Goal: Task Accomplishment & Management: Use online tool/utility

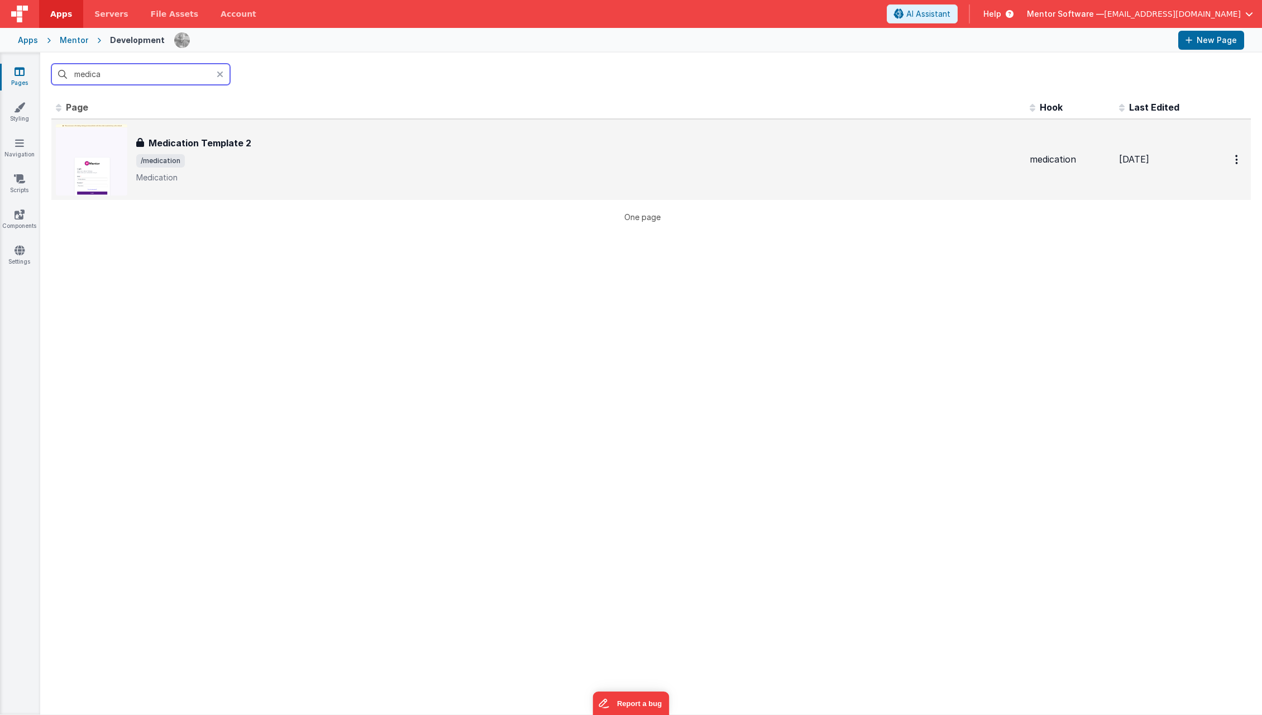
type input "medica"
click at [371, 170] on div "Medication Template 2 Medication Template 2 /medication Medication" at bounding box center [578, 159] width 884 height 47
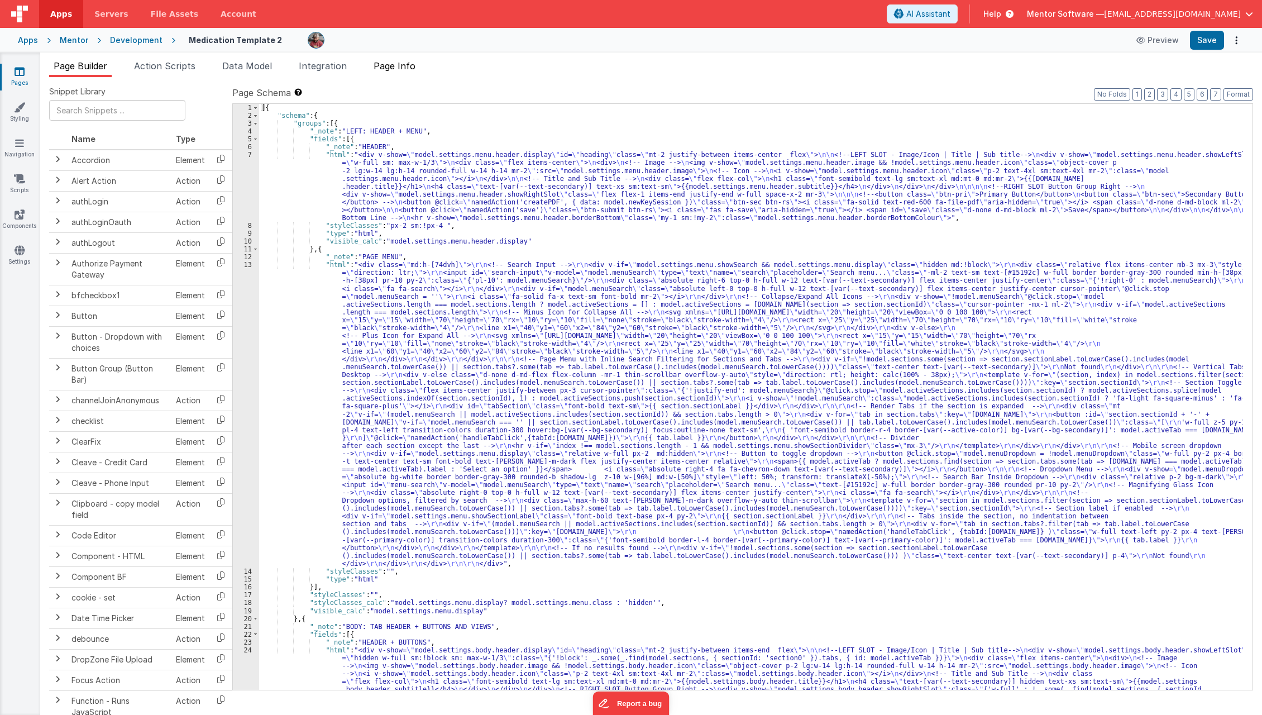
click at [420, 66] on li "Page Info" at bounding box center [394, 68] width 51 height 18
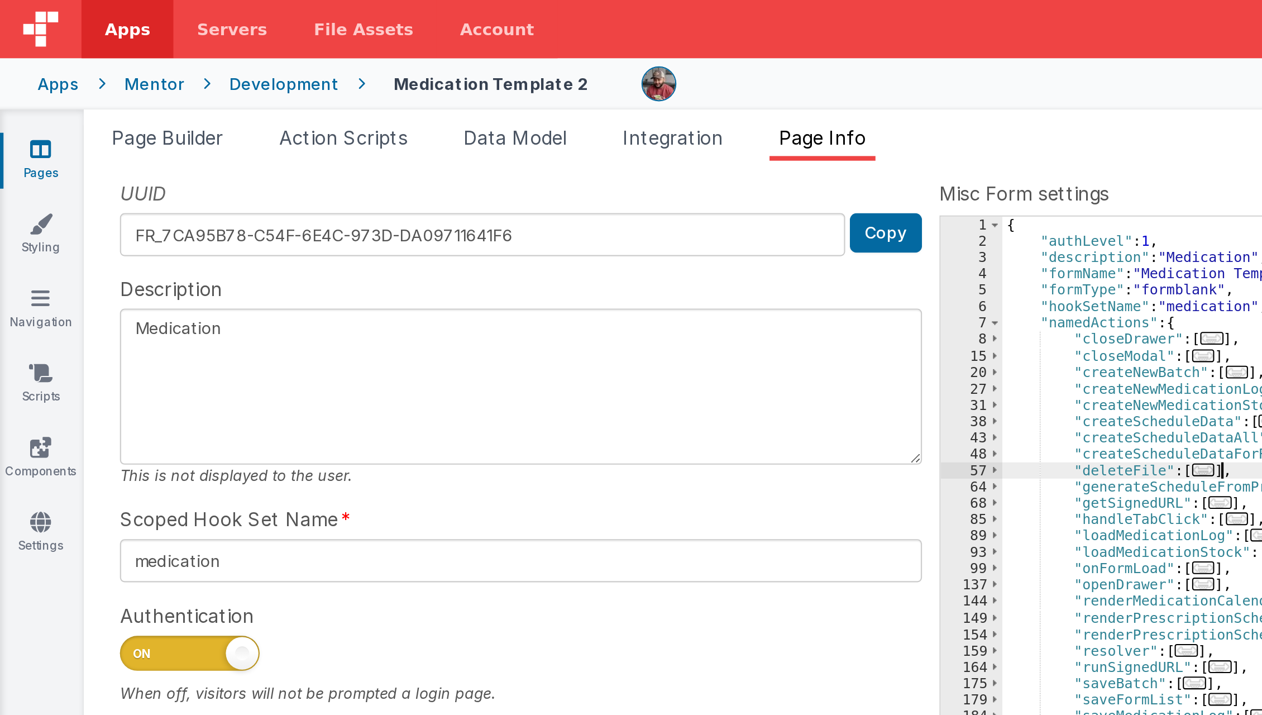
click at [283, 61] on div "Page Builder Action Scripts Data Model Integration Page Info Snippet Library Na…" at bounding box center [651, 386] width 1222 height 655
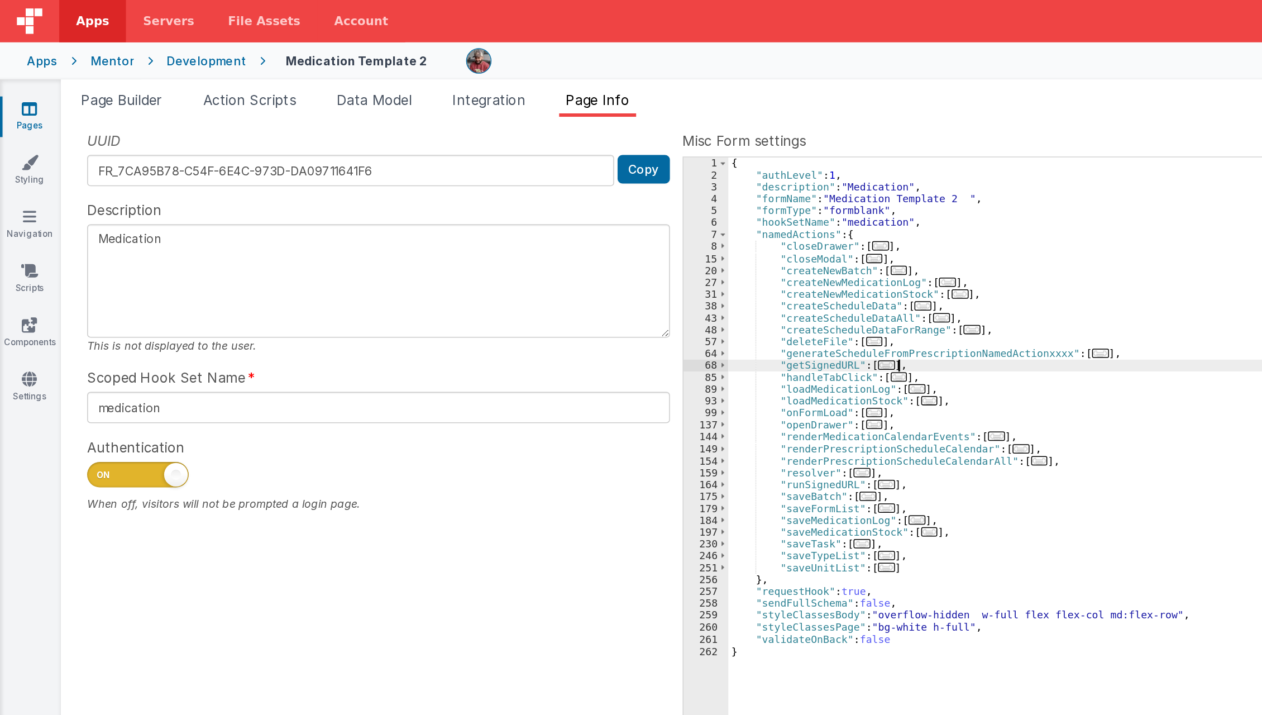
click at [628, 241] on div "{ "authLevel" : 1 , "description" : "Medication" , "formName" : "Medication Tem…" at bounding box center [867, 405] width 772 height 602
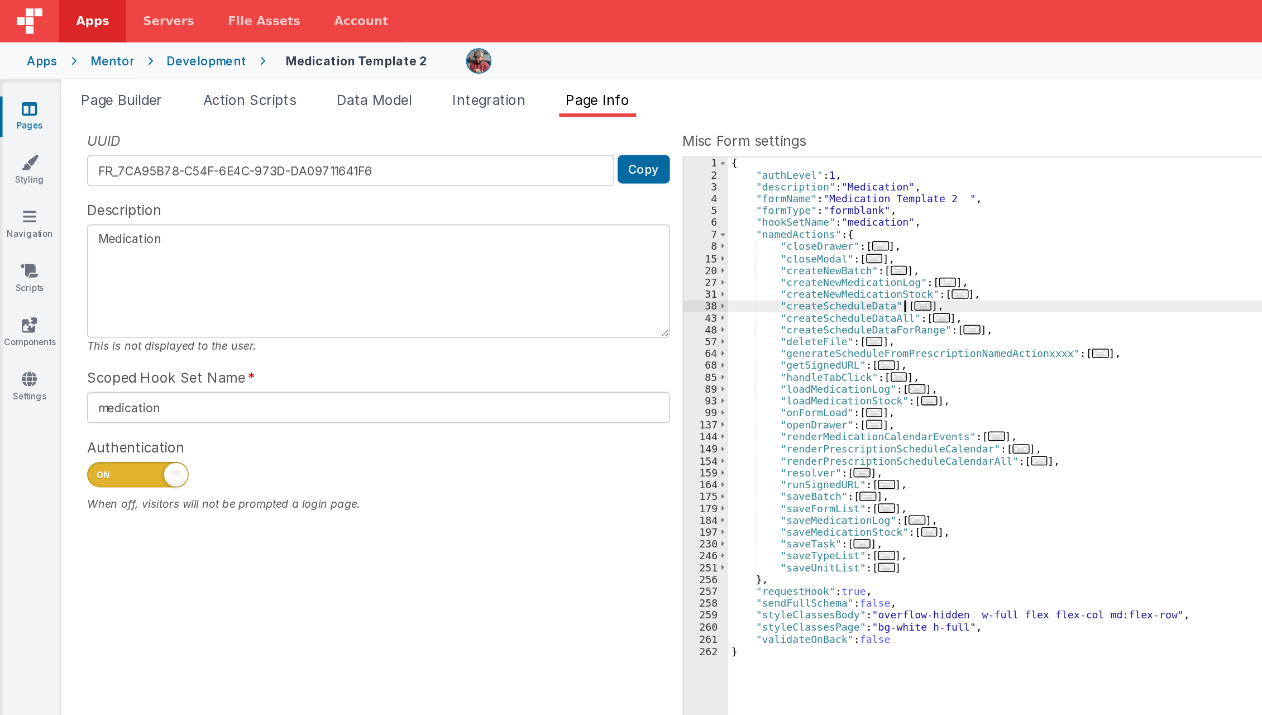
click at [604, 202] on span "..." at bounding box center [609, 202] width 11 height 6
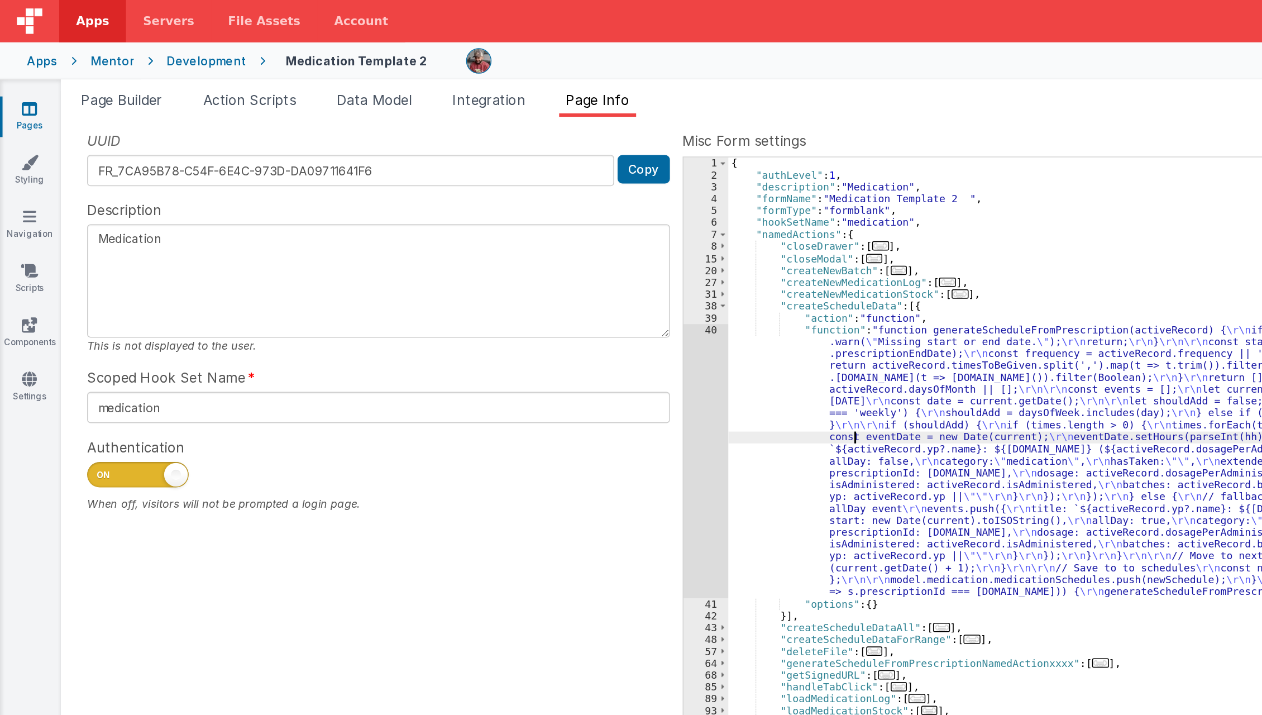
click at [563, 289] on div "{ "authLevel" : 1 , "description" : "Medication" , "formName" : "Medication Tem…" at bounding box center [867, 405] width 772 height 602
click at [463, 323] on div "40" at bounding box center [466, 304] width 30 height 181
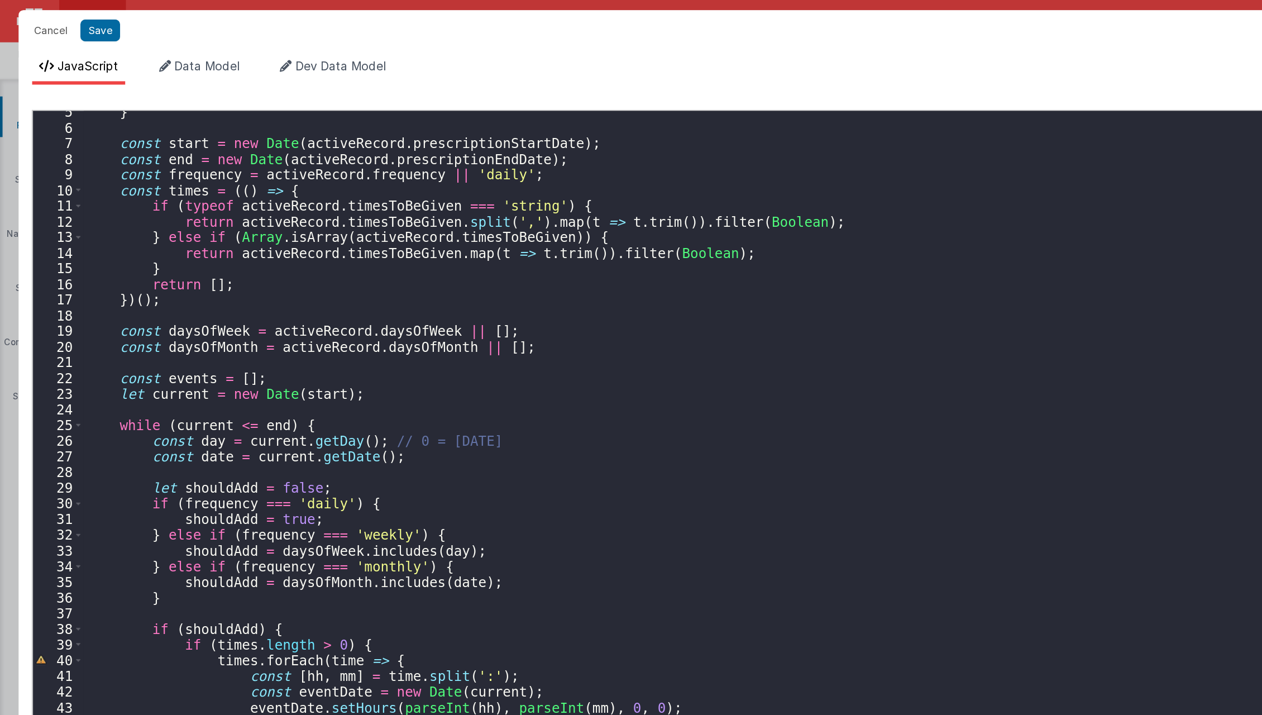
scroll to position [46, 0]
click at [660, 301] on div "} const start = new Date ( activeRecord . prescriptionStartDate ) ; const end =…" at bounding box center [642, 392] width 1175 height 647
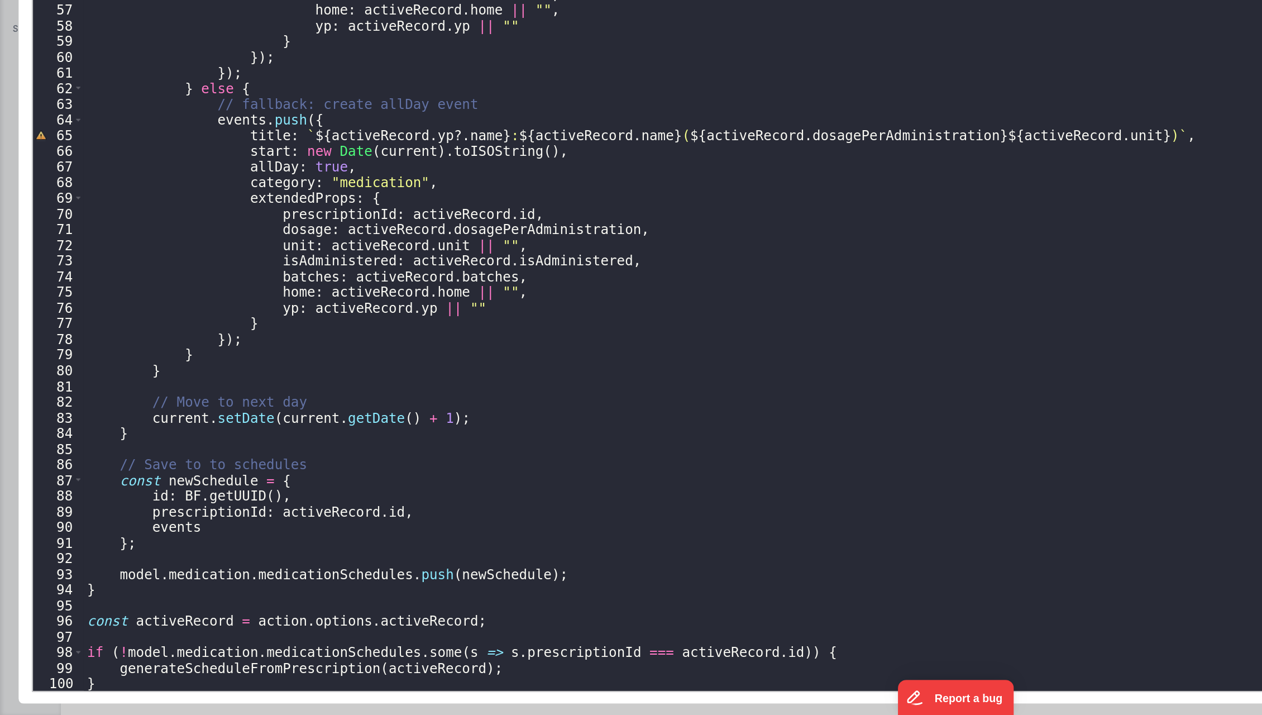
scroll to position [0, 0]
click at [508, 379] on div "times . forEach ( time => { const [ hh , mm ] = time . split ( ':' ) ; const ev…" at bounding box center [642, 391] width 1175 height 647
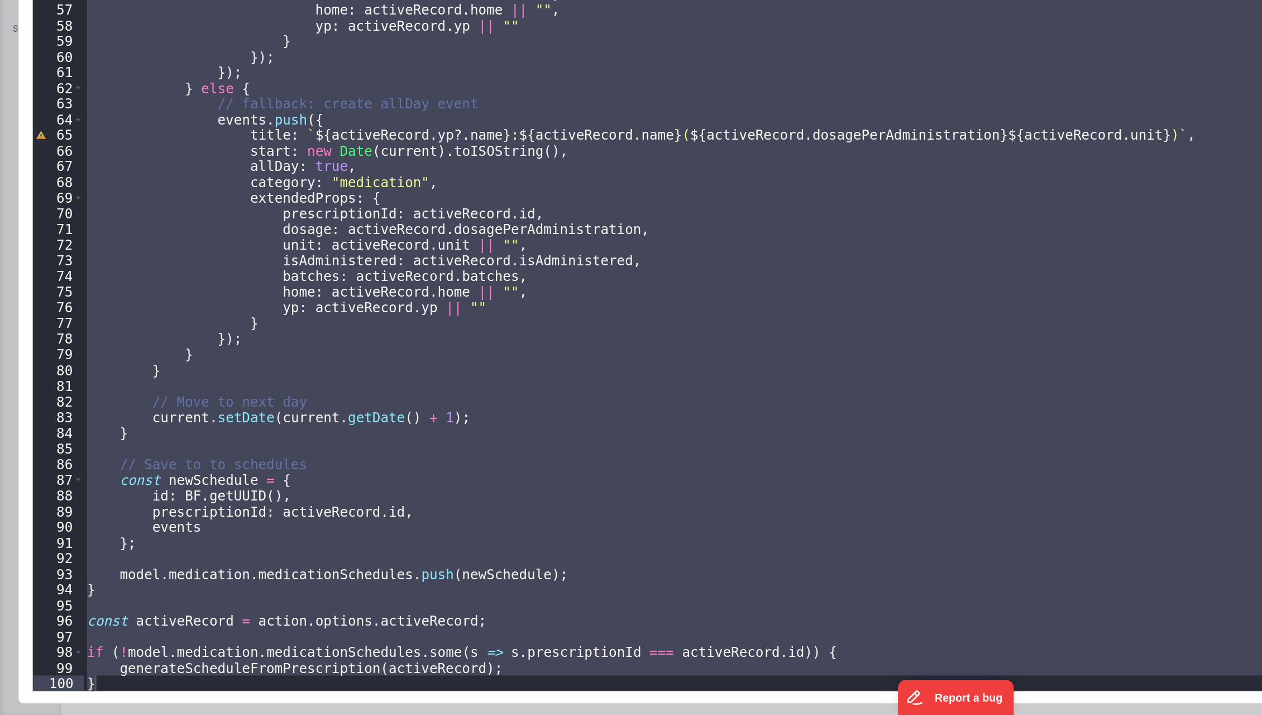
click at [9, 315] on div "Cancel Save AI Assistant JavaScript Data Model Dev Data Model Format 7 6 5 4 3 …" at bounding box center [631, 357] width 1262 height 715
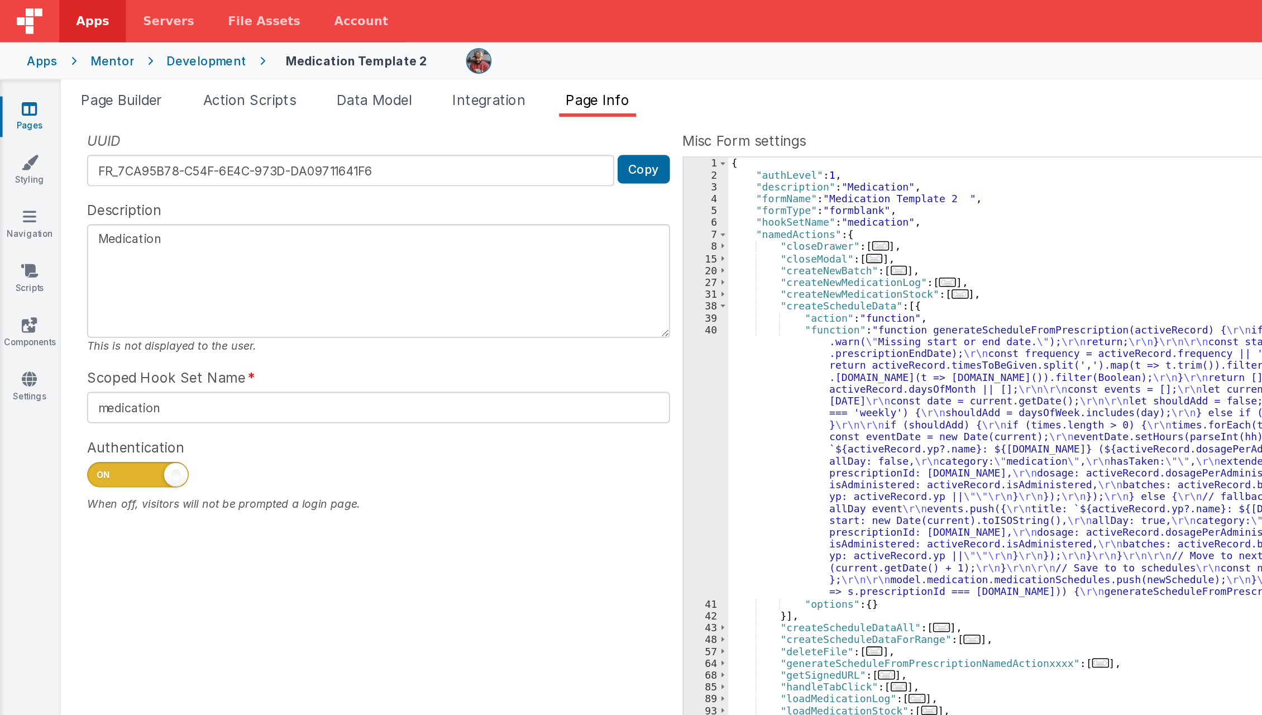
click at [599, 303] on div "{ "authLevel" : 1 , "description" : "Medication" , "formName" : "Medication Tem…" at bounding box center [867, 405] width 772 height 602
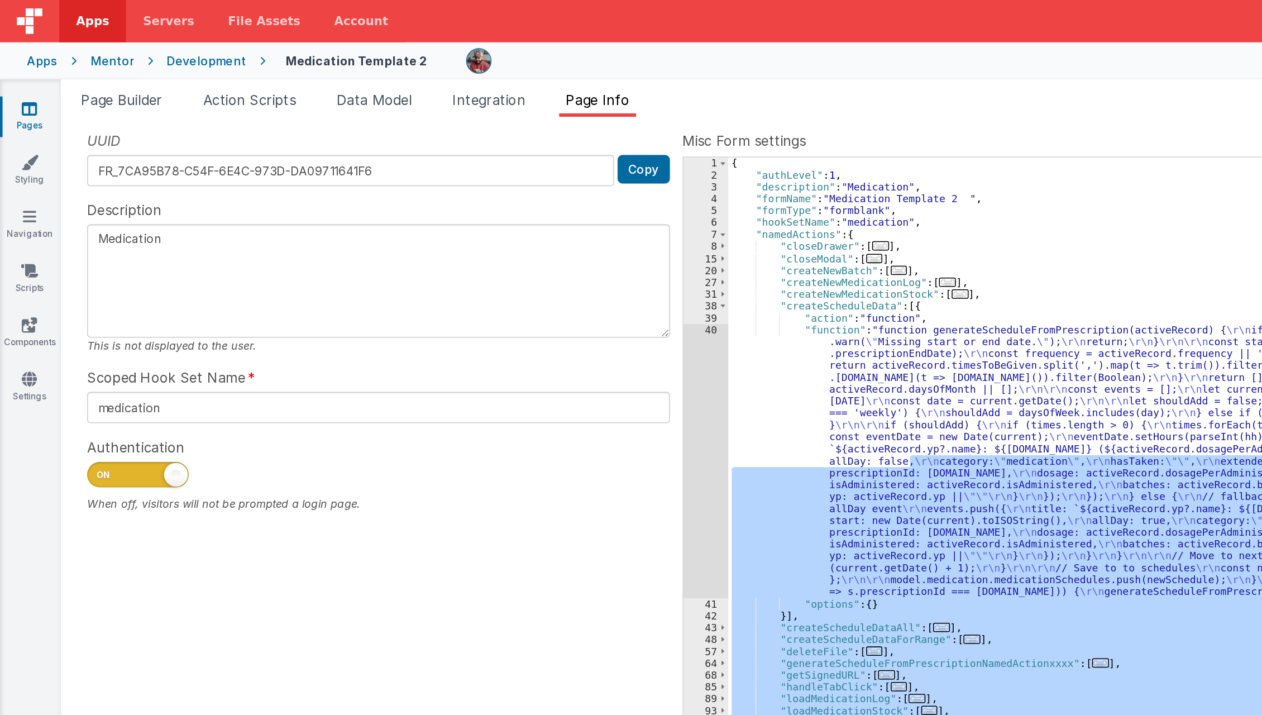
click at [599, 303] on div "{ "authLevel" : 1 , "description" : "Medication" , "formName" : "Medication Tem…" at bounding box center [867, 397] width 772 height 586
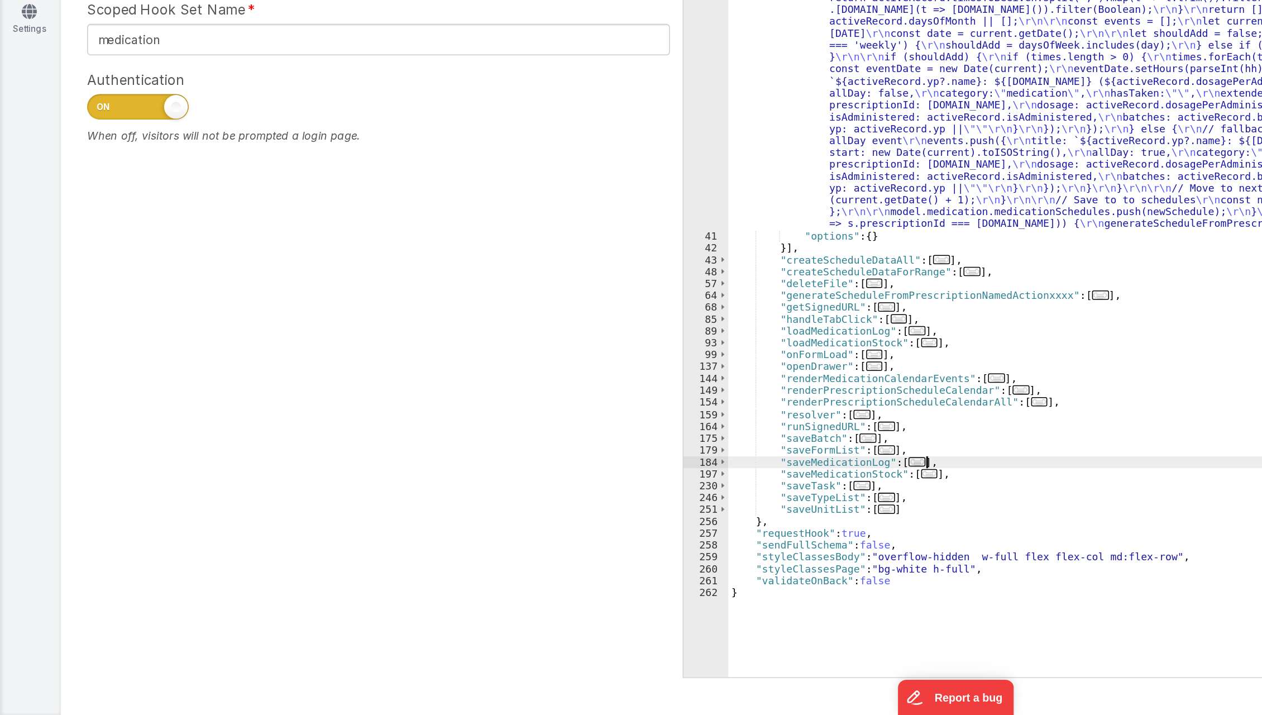
click at [635, 548] on div "{ "authLevel" : 1 , "description" : "Medication" , "formName" : "Medication Tem…" at bounding box center [867, 405] width 772 height 602
click at [608, 555] on span "..." at bounding box center [613, 555] width 11 height 6
